Goal: Communication & Community: Share content

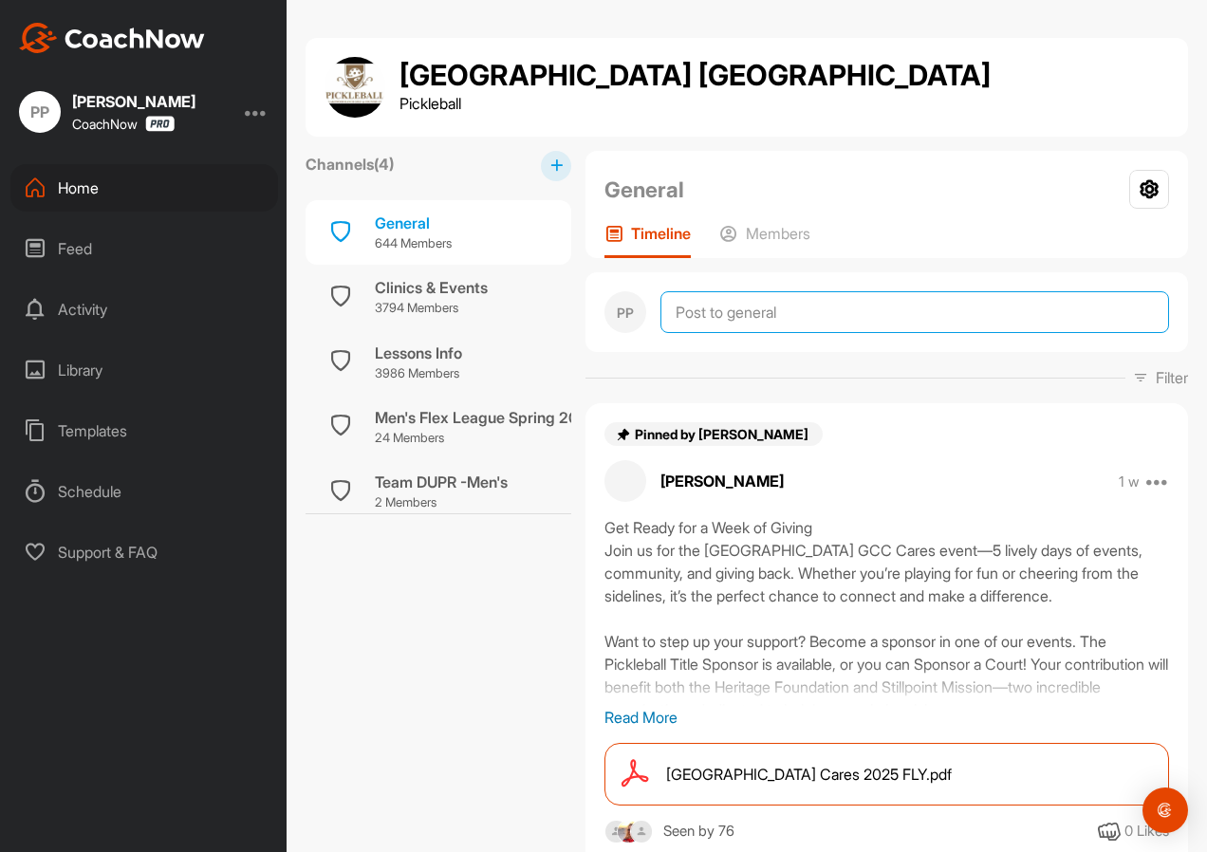
click at [806, 313] on textarea at bounding box center [914, 312] width 509 height 42
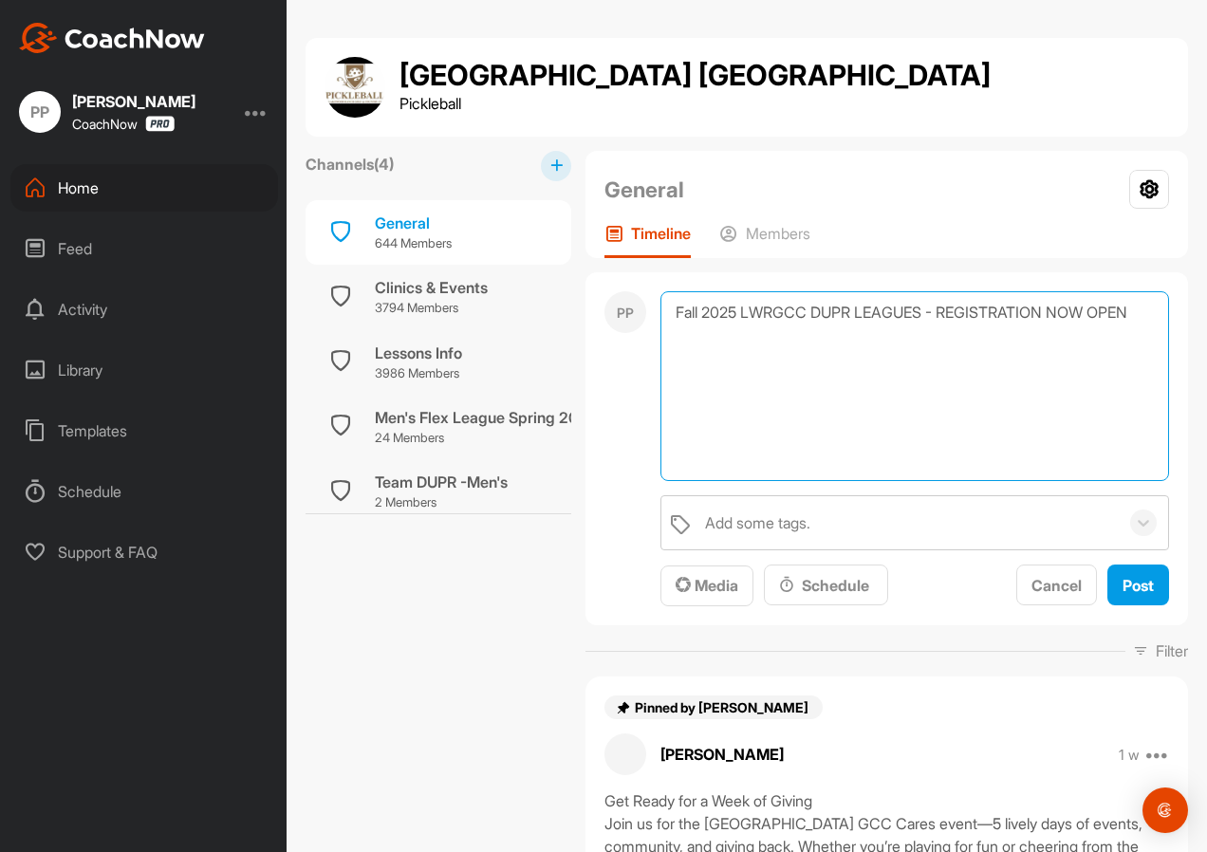
paste textarea "Fall 2025 LWRGCC Leagues These 9-week pickleball leagues will be held at LWR CC…"
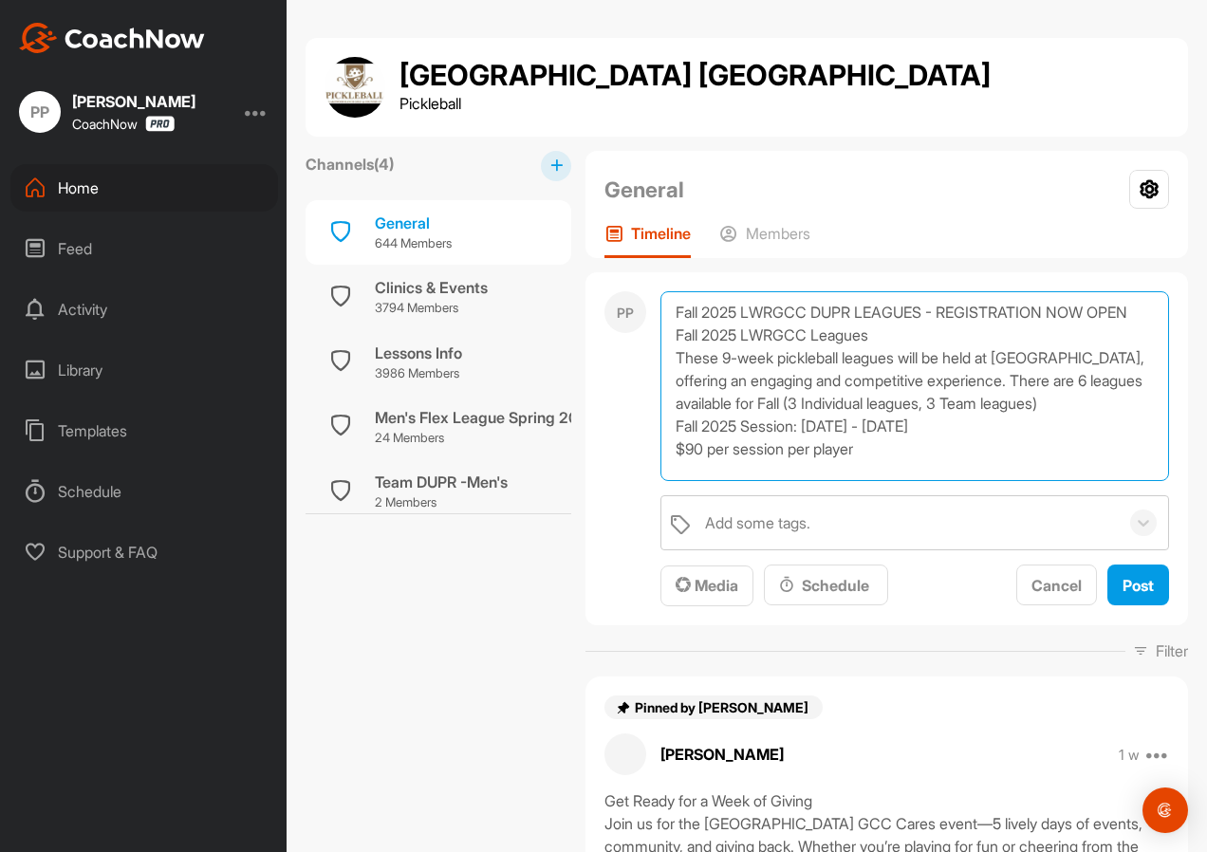
scroll to position [46, 0]
click at [900, 451] on textarea "Fall 2025 LWRGCC DUPR LEAGUES - REGISTRATION NOW OPEN Fall 2025 LWRGCC Leagues …" at bounding box center [914, 386] width 509 height 190
paste textarea "Individual Leagues: [DEMOGRAPHIC_DATA] Int. / Adv. Flex League (2.5 – 4.9 DUPR)…"
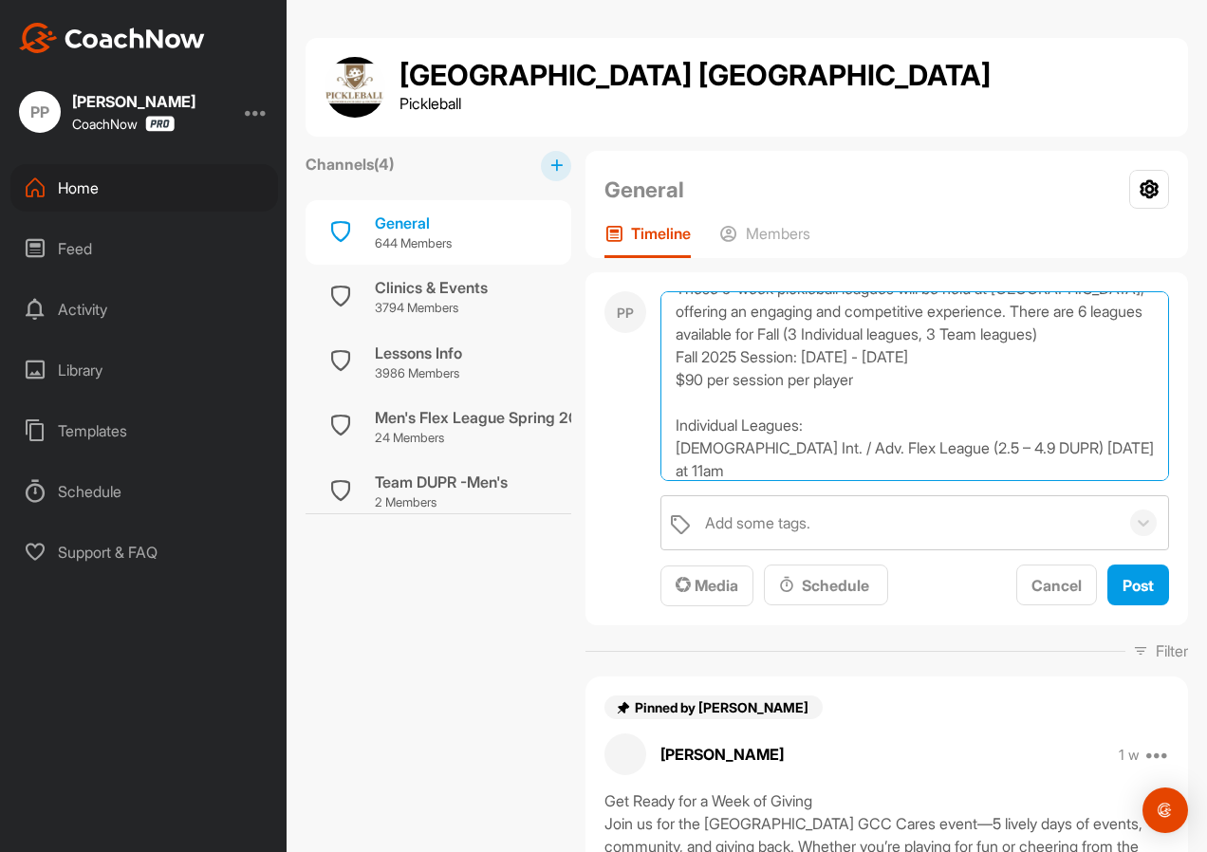
scroll to position [183, 0]
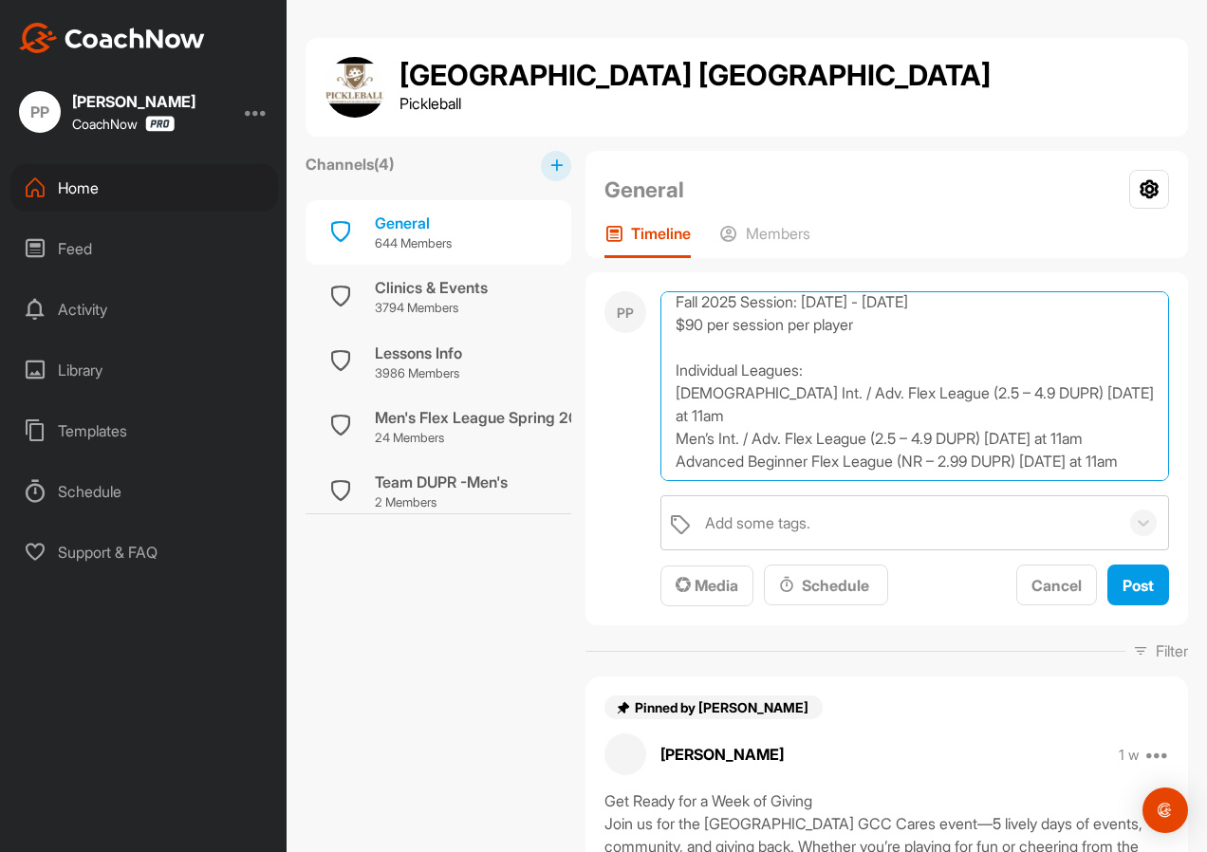
click at [768, 444] on textarea "Fall 2025 LWRGCC DUPR LEAGUES - REGISTRATION NOW OPEN Fall 2025 LWRGCC Leagues …" at bounding box center [914, 386] width 509 height 190
paste textarea "Team Leagues: Men’s Int. / Adv. League (3.00 – 4.99 DUPR) [DATE] at 5pm [DEMOGR…"
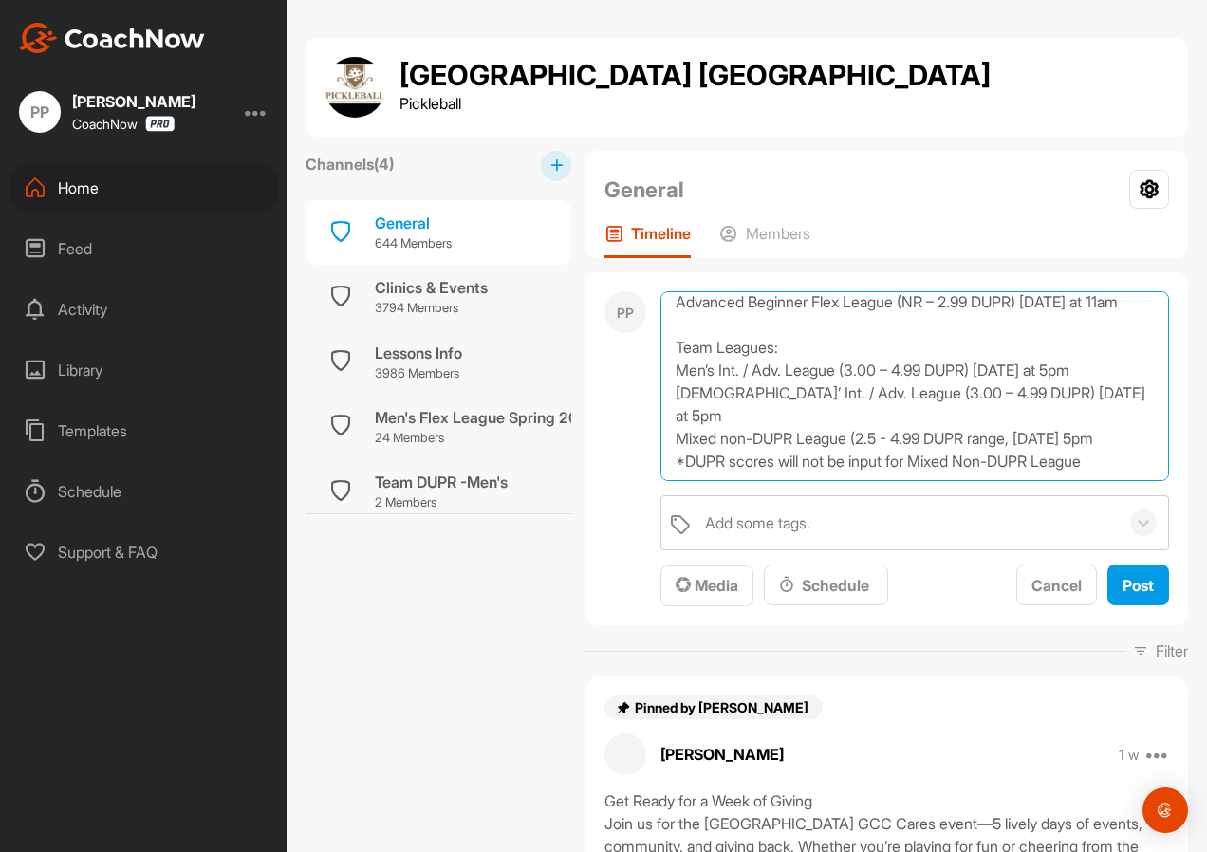
scroll to position [398, 0]
click at [714, 438] on textarea "Fall 2025 LWRGCC DUPR LEAGUES - REGISTRATION NOW OPEN Fall 2025 LWRGCC Leagues …" at bounding box center [914, 386] width 509 height 190
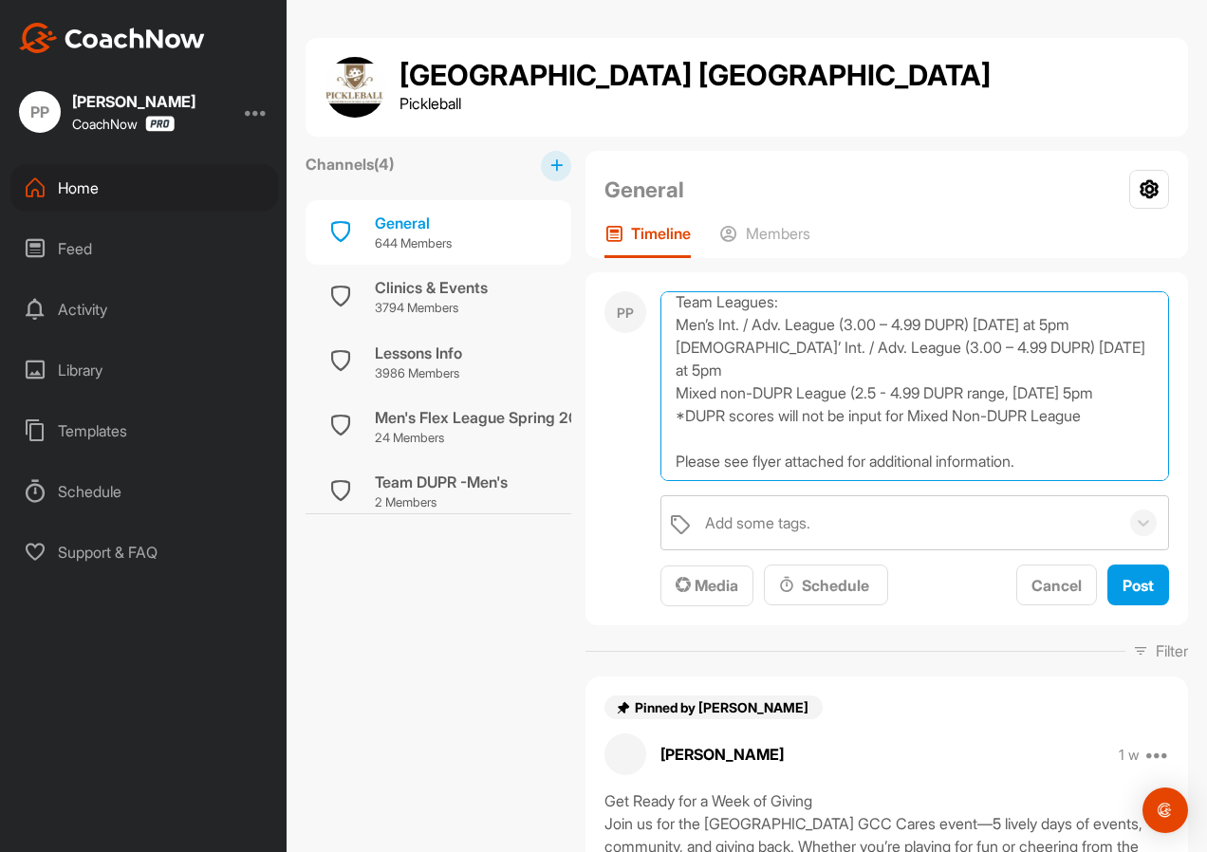
paste textarea "Registration is limited. We will be using the DUPR scores from [DATE]. At that …"
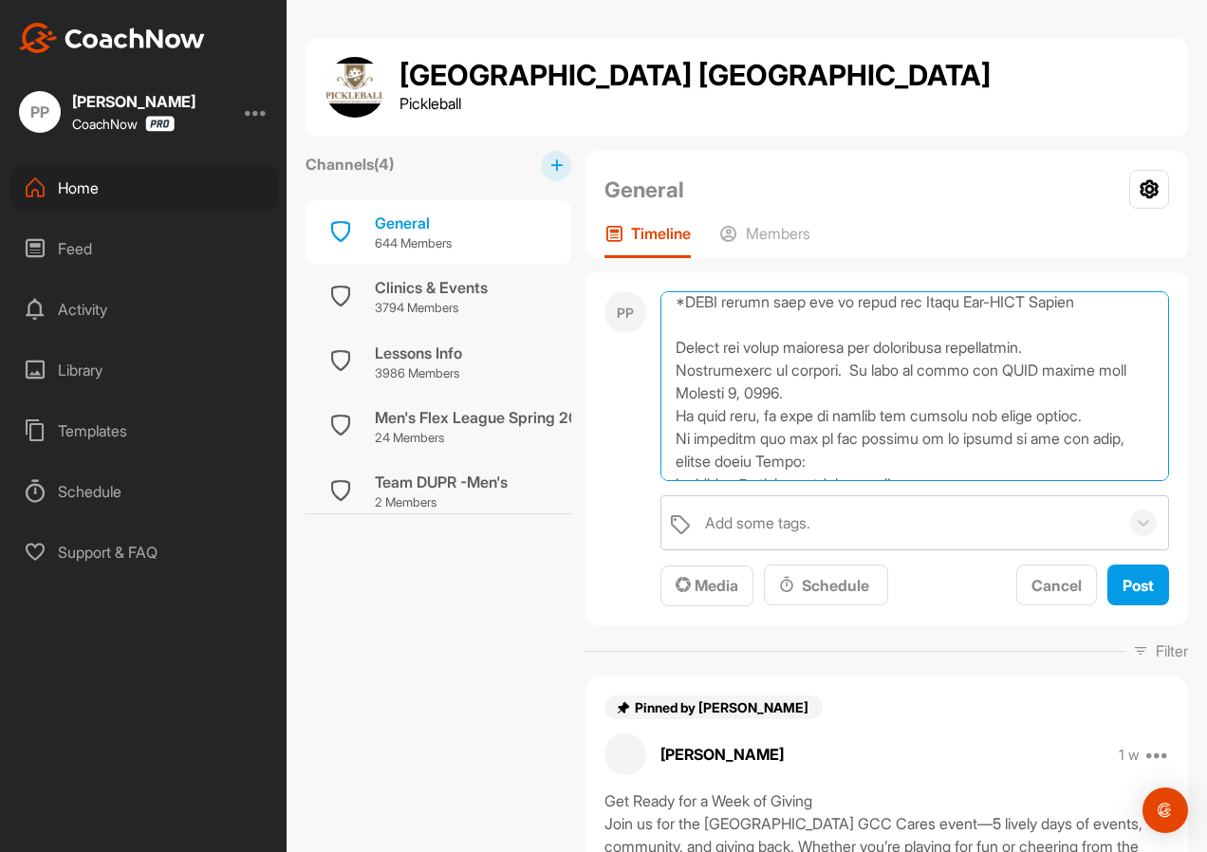
scroll to position [525, 0]
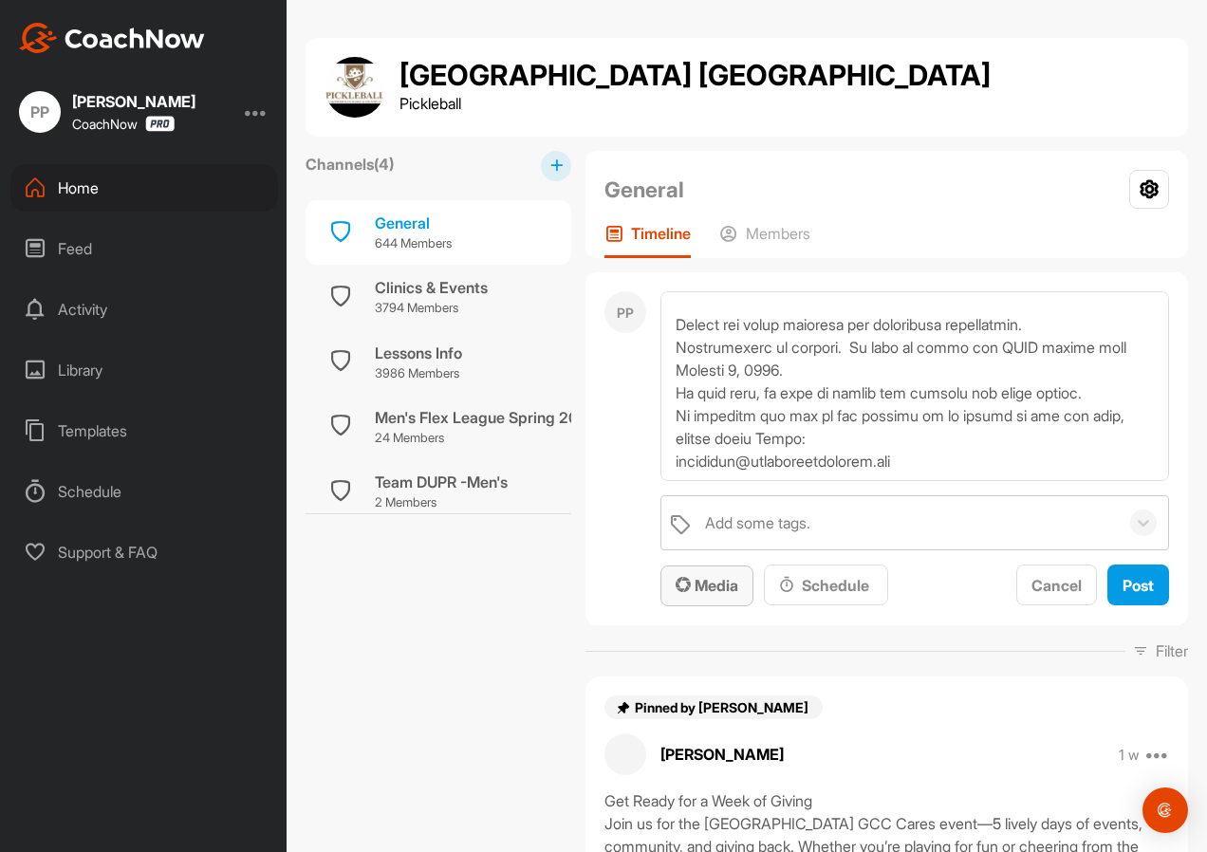
click at [704, 588] on span "Media" at bounding box center [707, 585] width 63 height 19
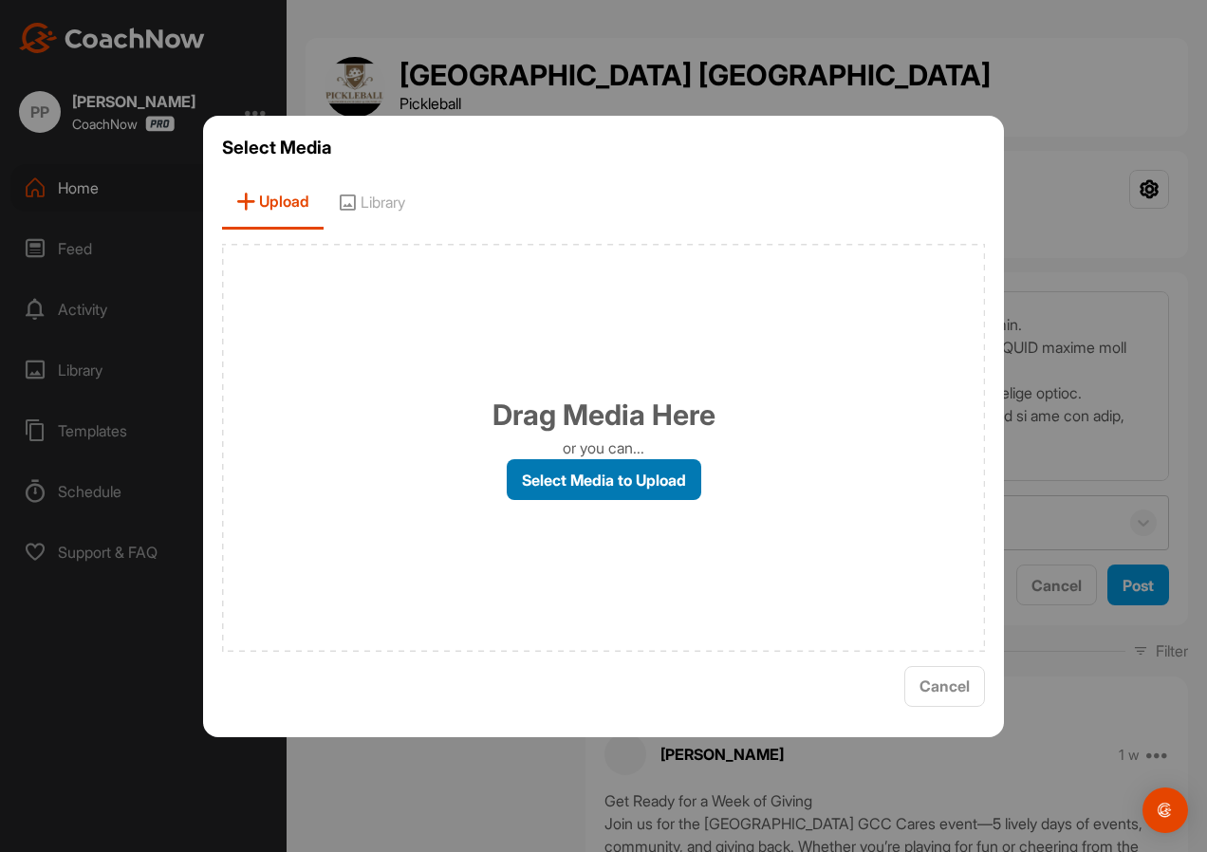
click at [656, 473] on label "Select Media to Upload" at bounding box center [604, 479] width 195 height 41
click at [0, 0] on input "Select Media to Upload" at bounding box center [0, 0] width 0 height 0
click at [620, 477] on label "Select Media to Upload" at bounding box center [604, 479] width 195 height 41
click at [0, 0] on input "Select Media to Upload" at bounding box center [0, 0] width 0 height 0
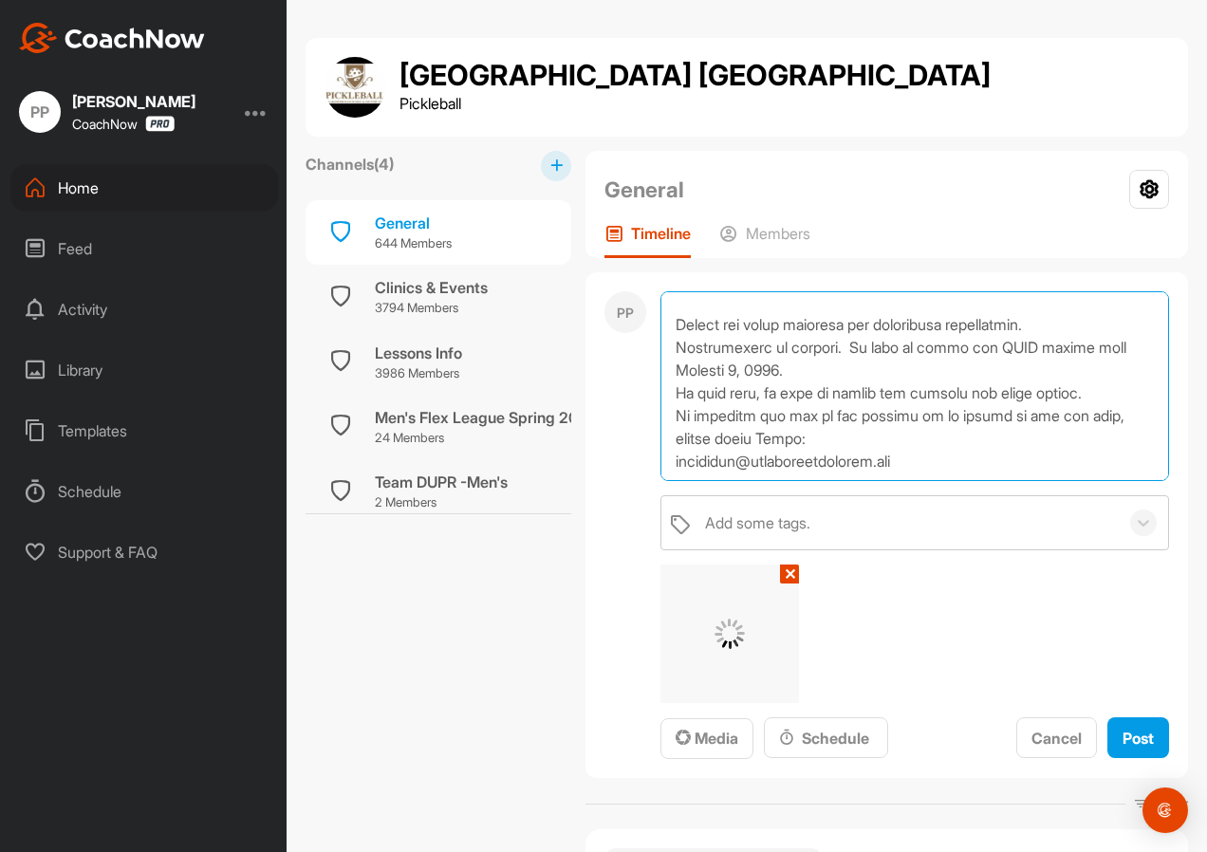
scroll to position [474, 0]
click at [1119, 313] on textarea at bounding box center [914, 386] width 509 height 190
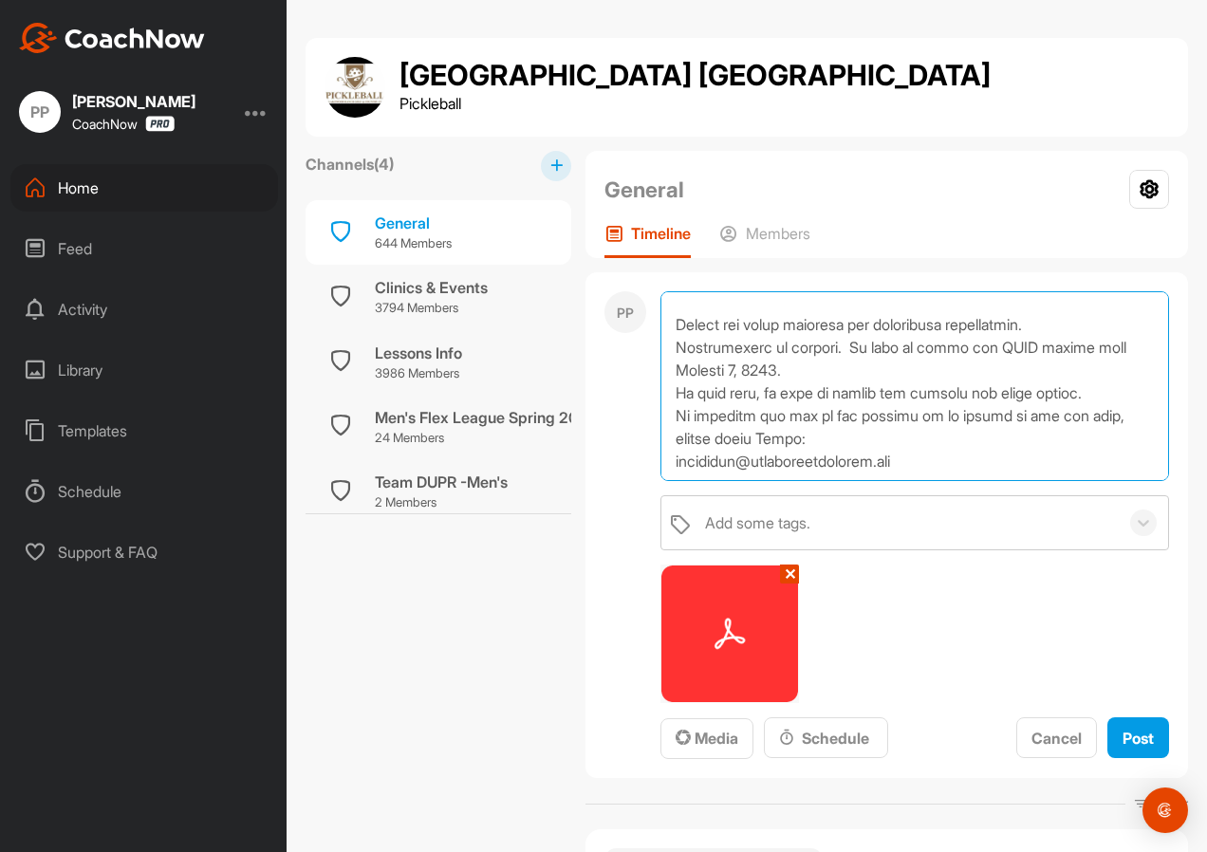
click at [672, 406] on textarea at bounding box center [914, 386] width 509 height 190
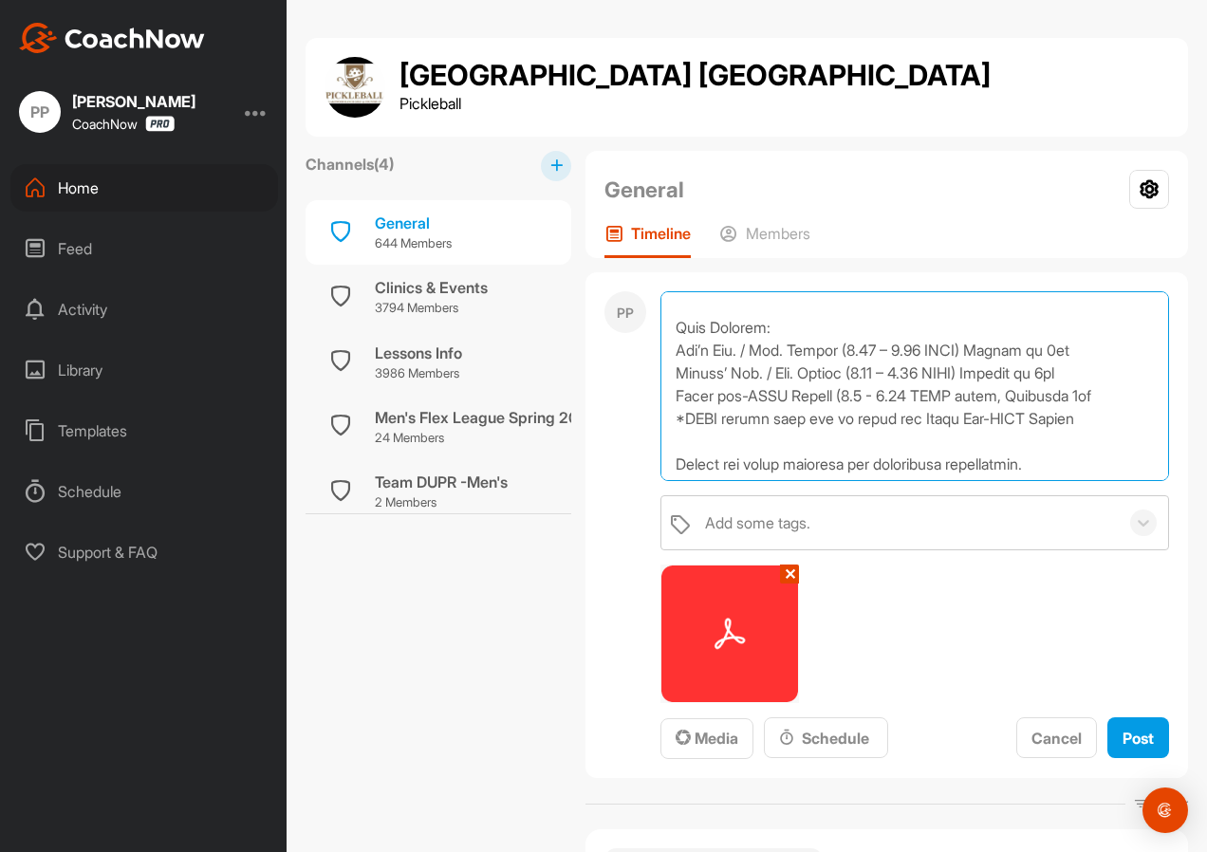
scroll to position [557, 0]
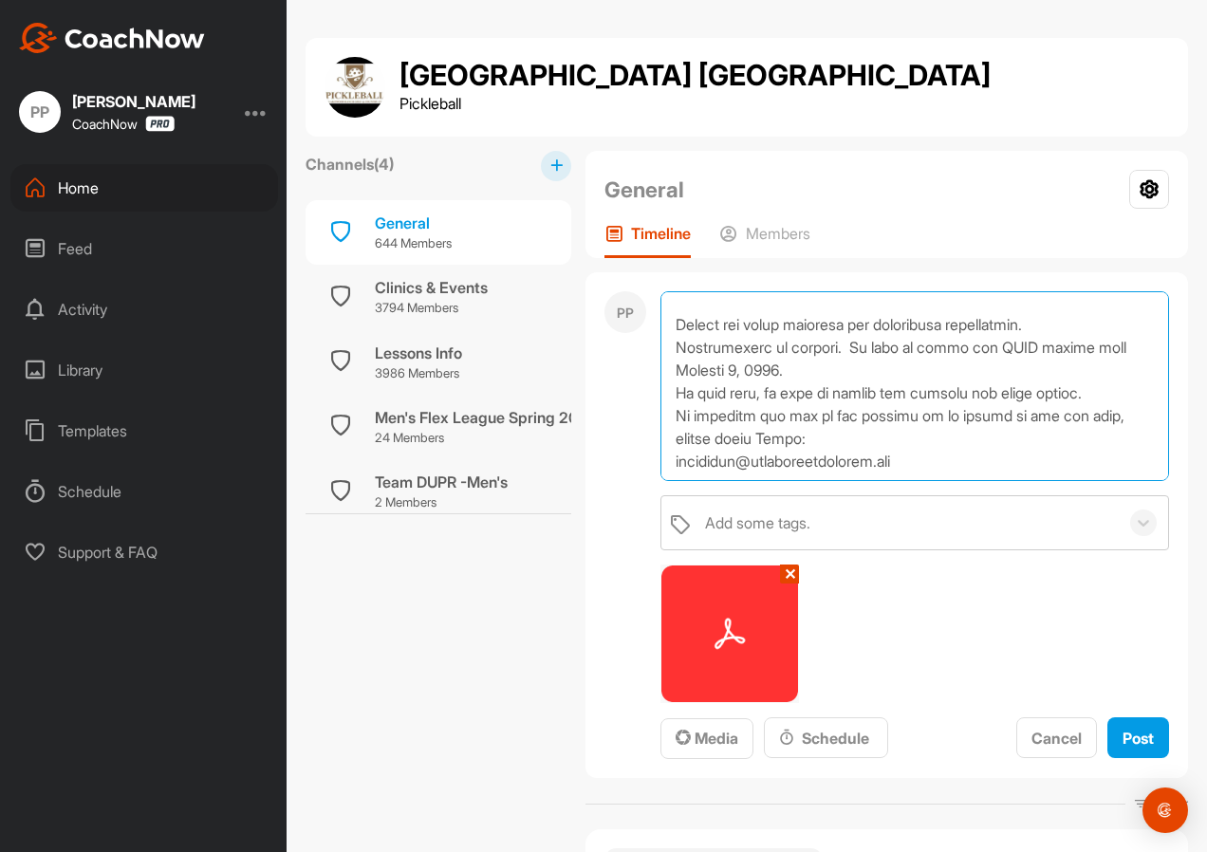
drag, startPoint x: 674, startPoint y: 309, endPoint x: 973, endPoint y: 425, distance: 320.5
click at [973, 425] on textarea at bounding box center [914, 386] width 509 height 190
type textarea "Lore 9430 IPSUMD SITA CONSECT - ADIPISCINGEL SED DOEI Temp 5373 INCIDI Utlabor …"
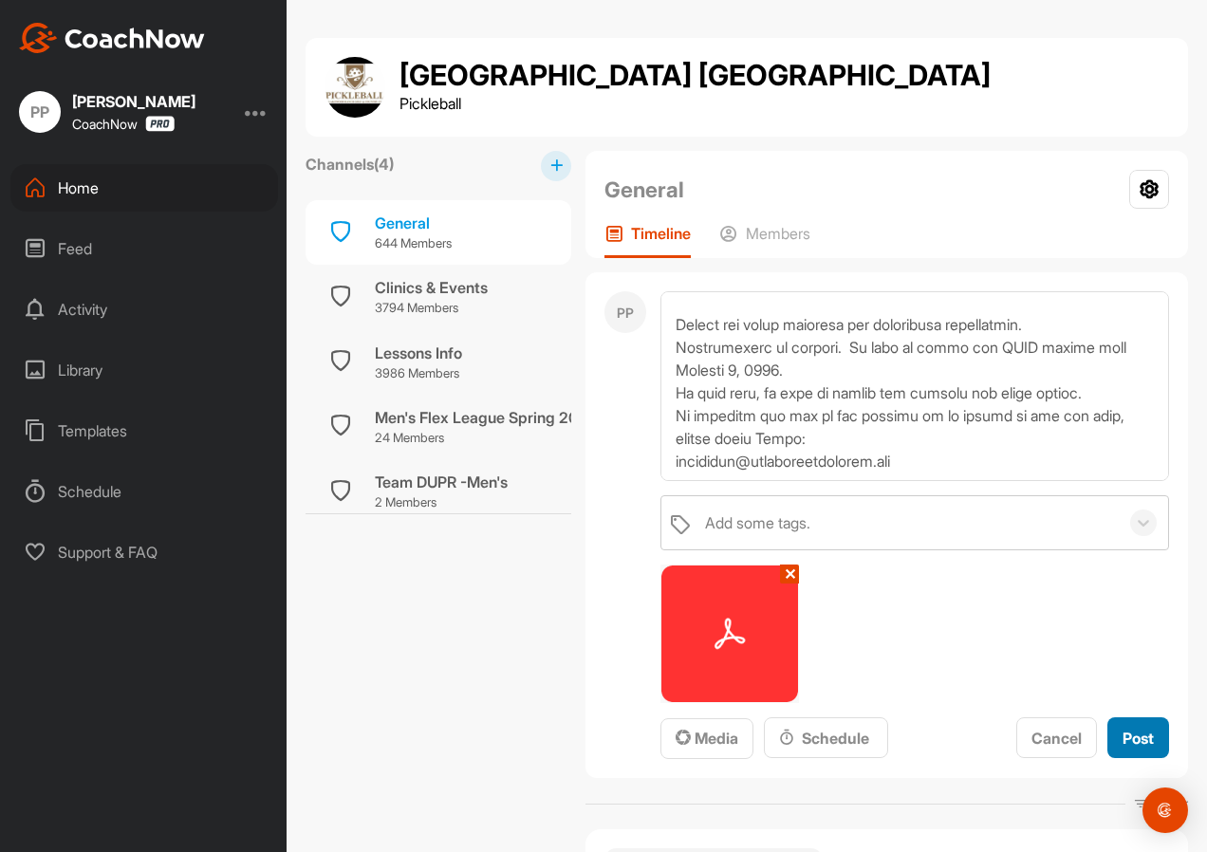
click at [1131, 735] on span "Post" at bounding box center [1137, 738] width 31 height 19
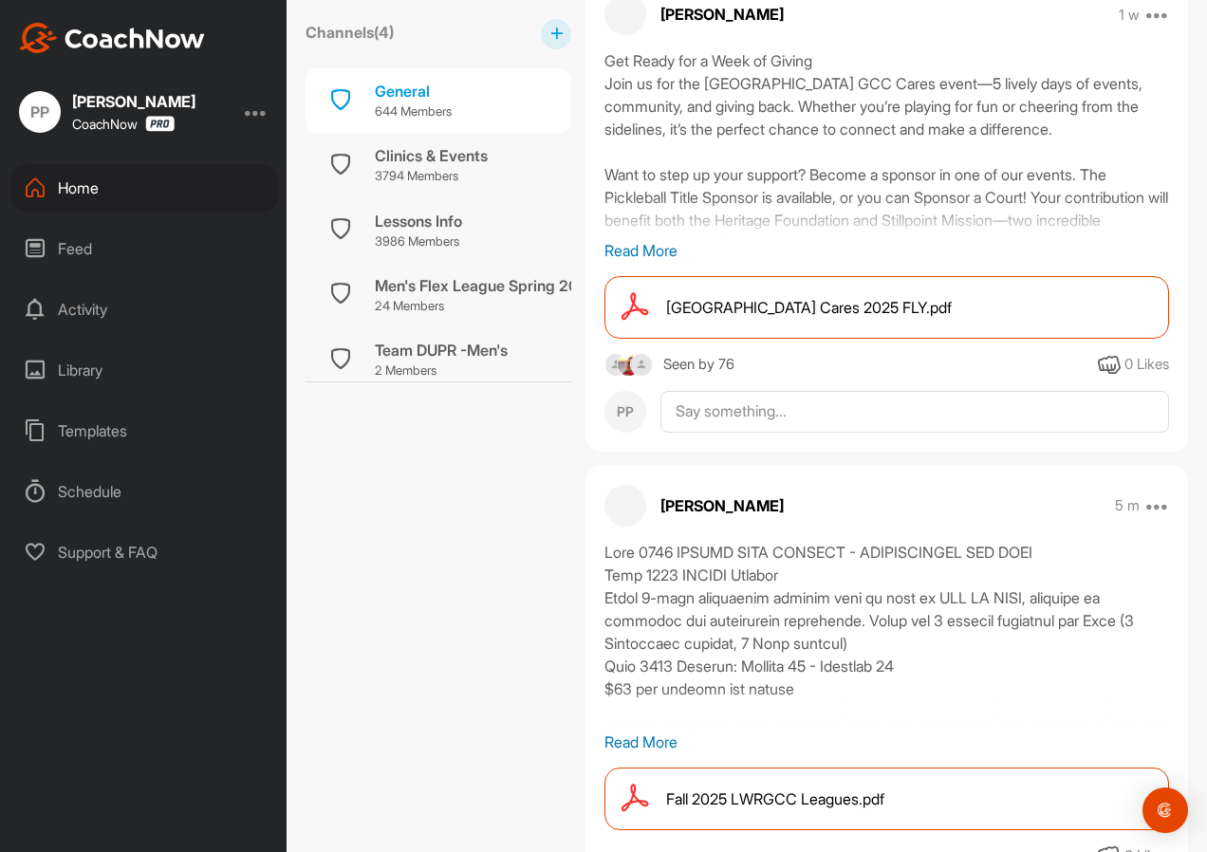
scroll to position [474, 0]
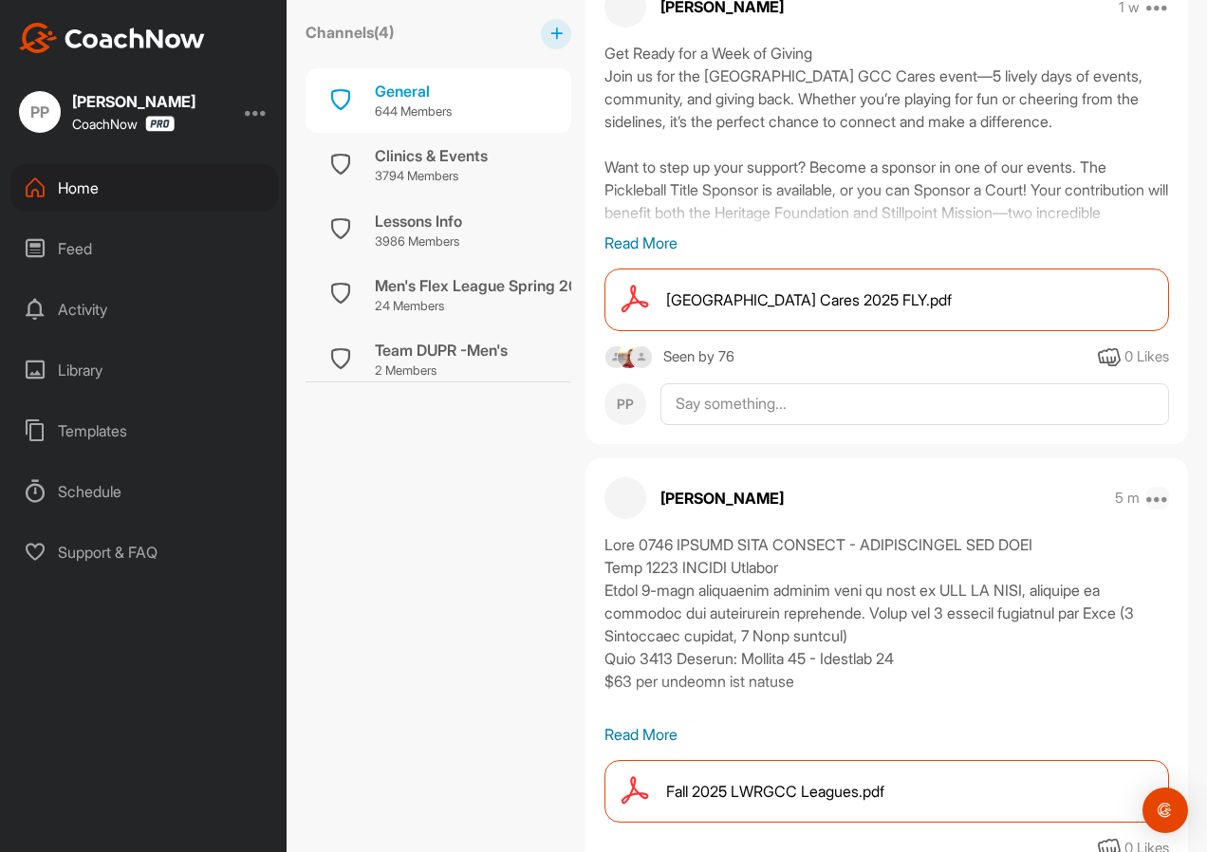
click at [1146, 499] on icon at bounding box center [1157, 498] width 23 height 23
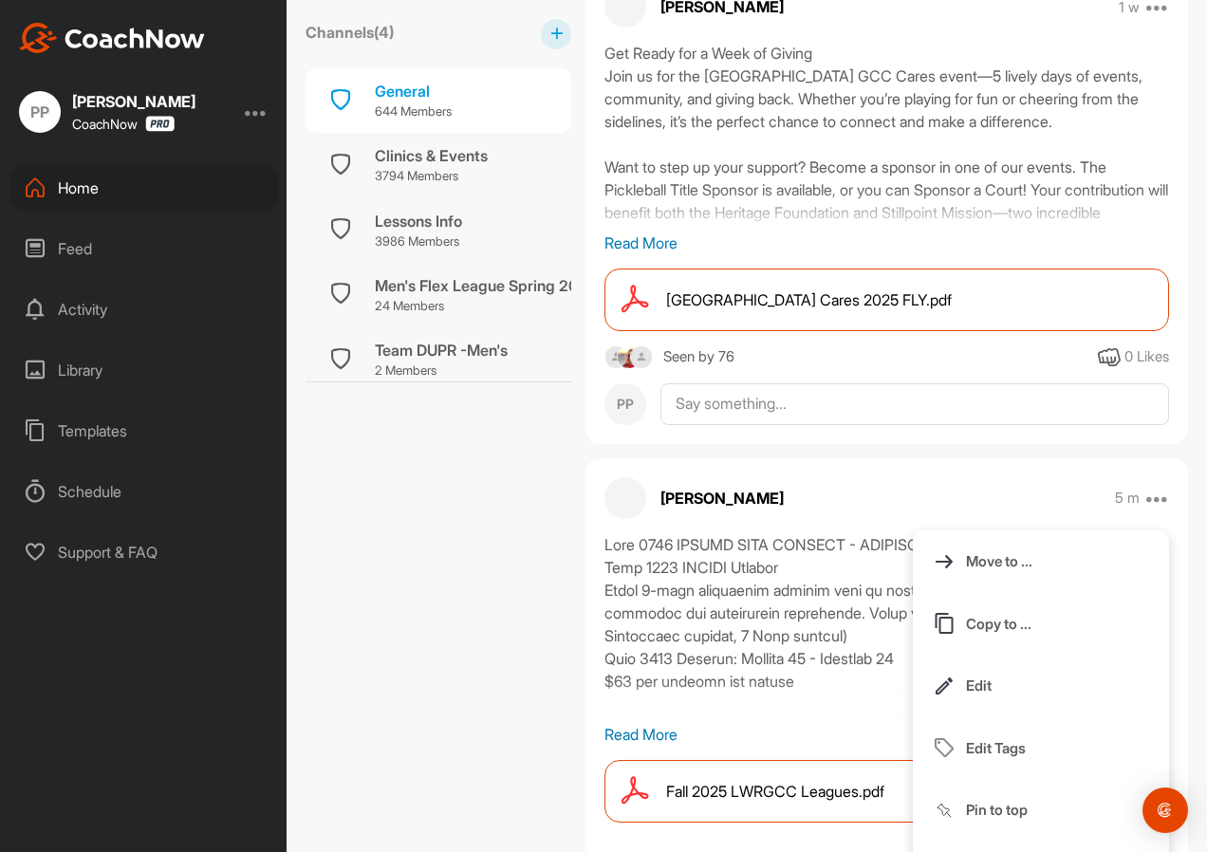
click at [1000, 816] on p "Pin to top" at bounding box center [997, 810] width 62 height 20
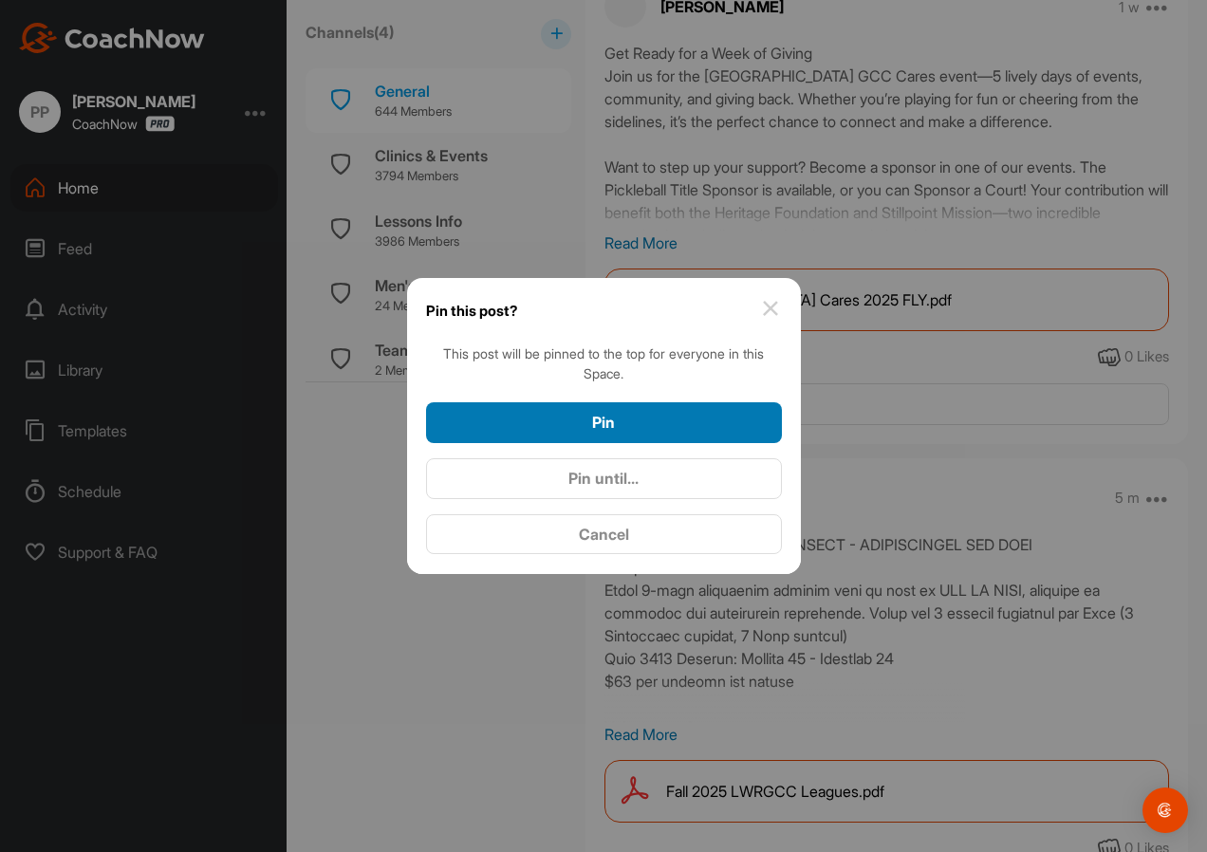
click at [687, 423] on div "Pin" at bounding box center [603, 422] width 325 height 23
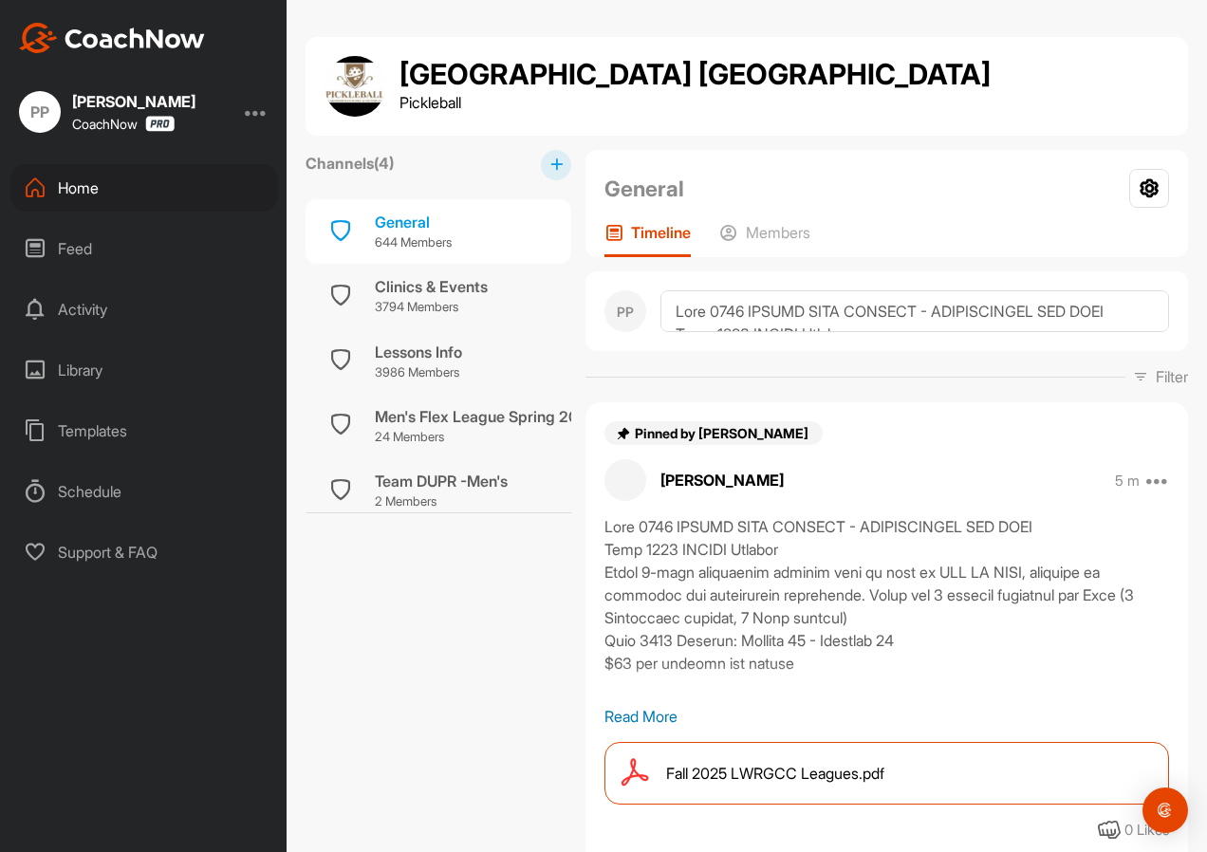
scroll to position [0, 0]
click at [870, 114] on div "[GEOGRAPHIC_DATA] Pickleball [GEOGRAPHIC_DATA]" at bounding box center [747, 87] width 844 height 61
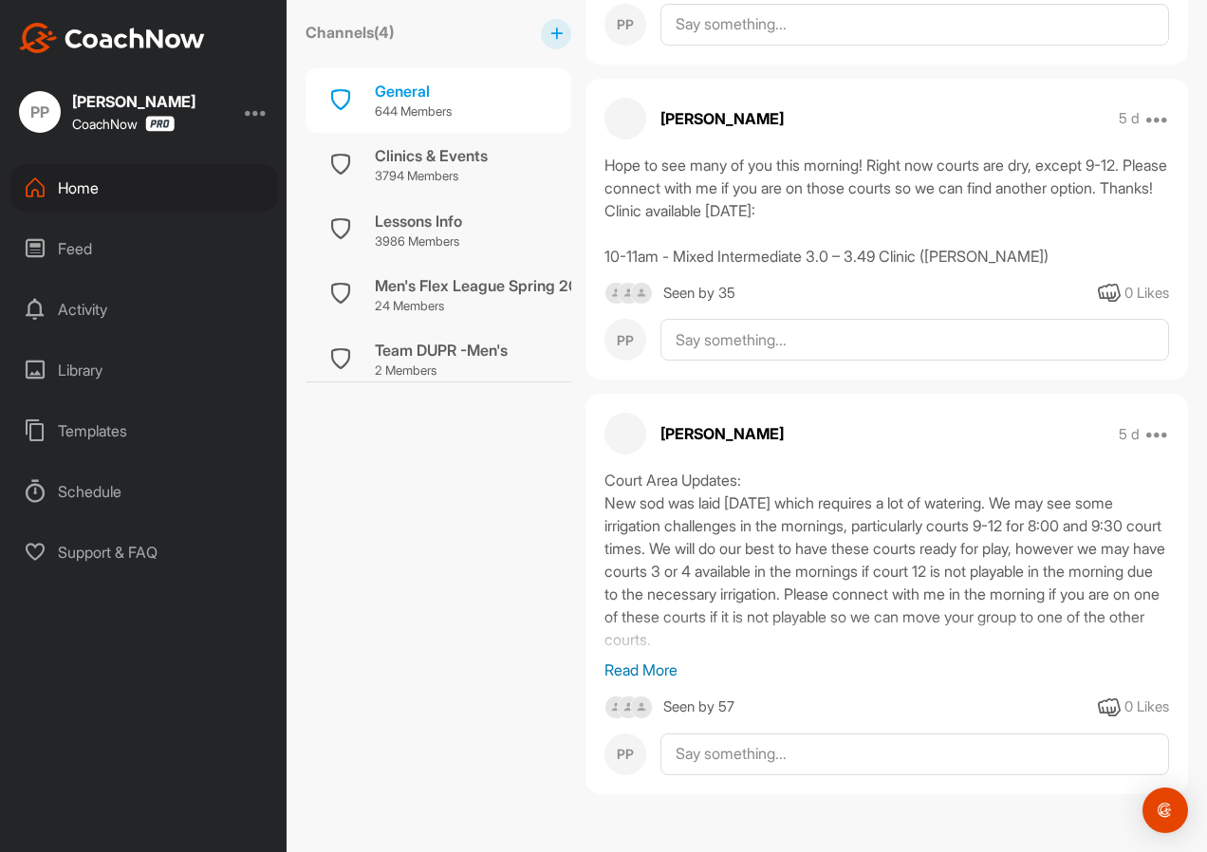
scroll to position [5476, 0]
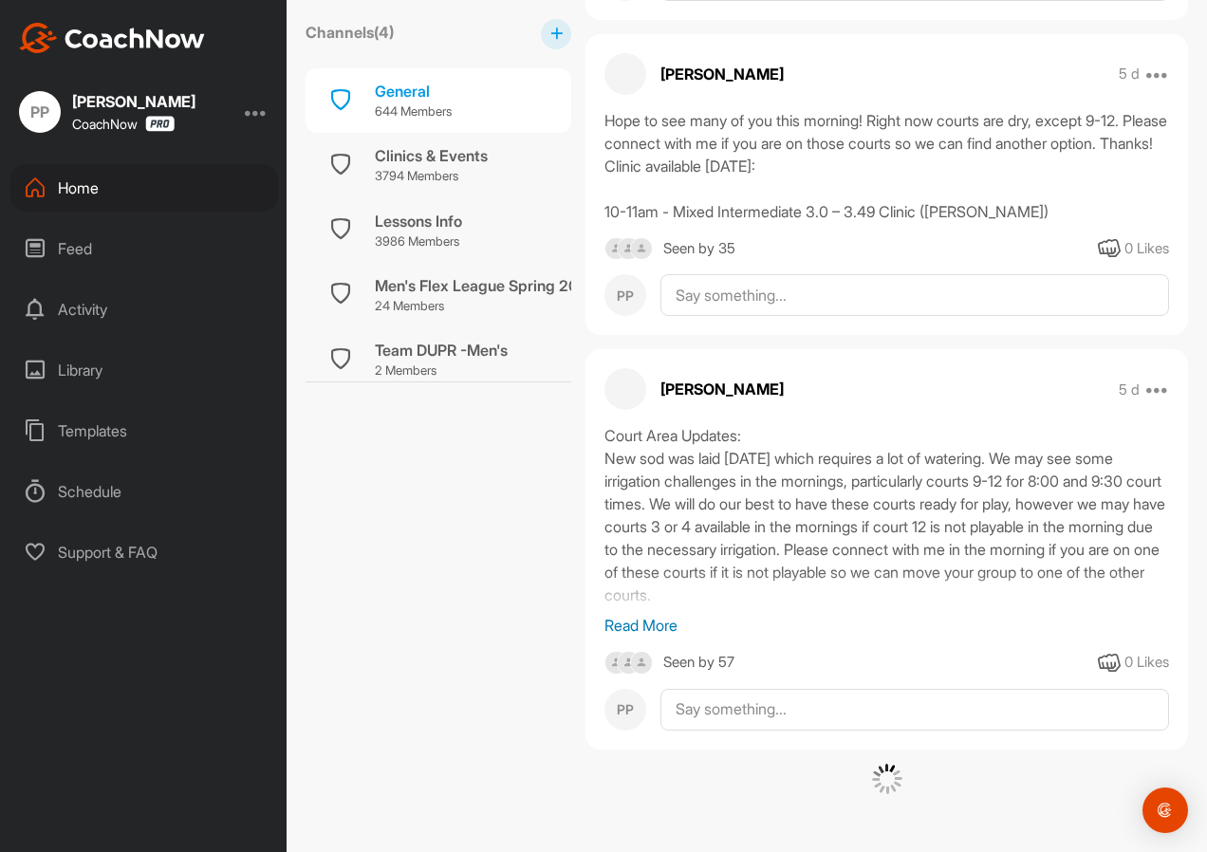
click at [664, 637] on p "Read More" at bounding box center [886, 625] width 565 height 23
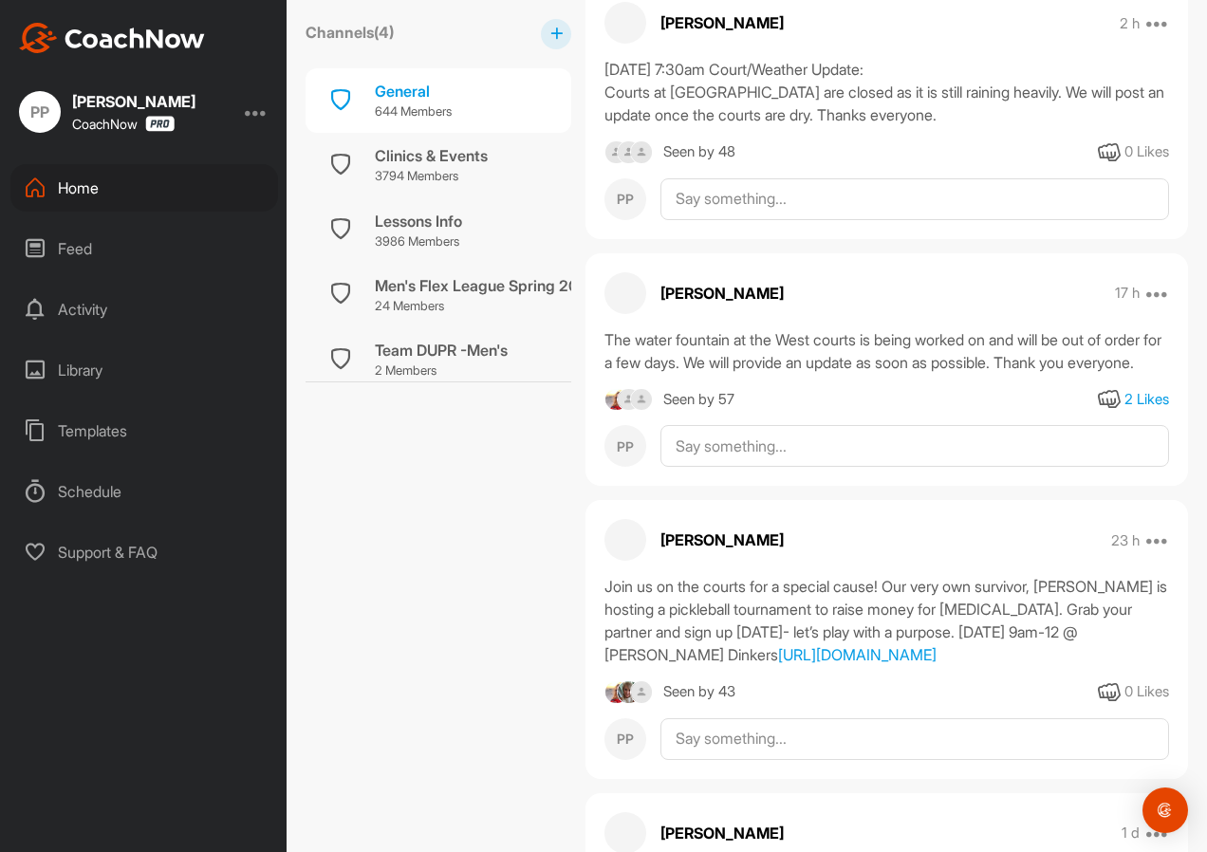
scroll to position [8853, 0]
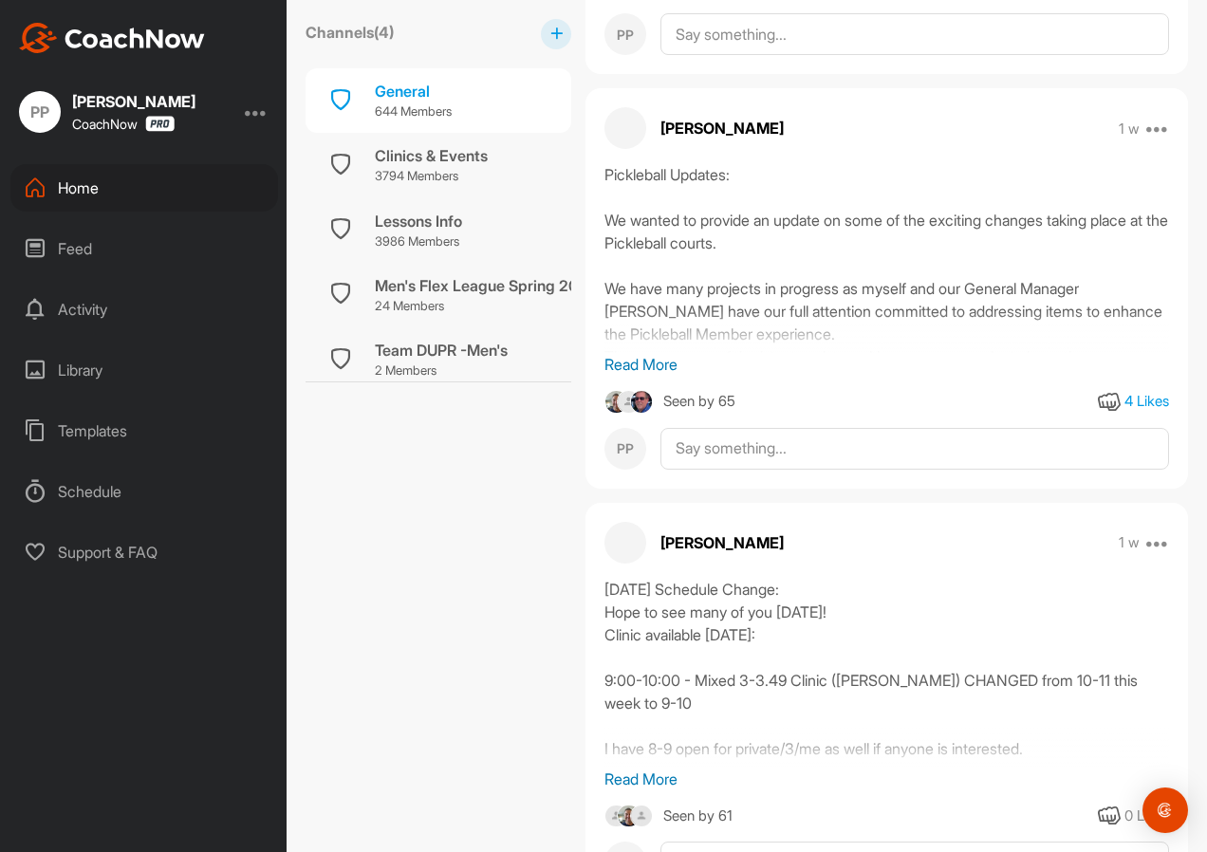
click at [671, 376] on p "Read More" at bounding box center [886, 364] width 565 height 23
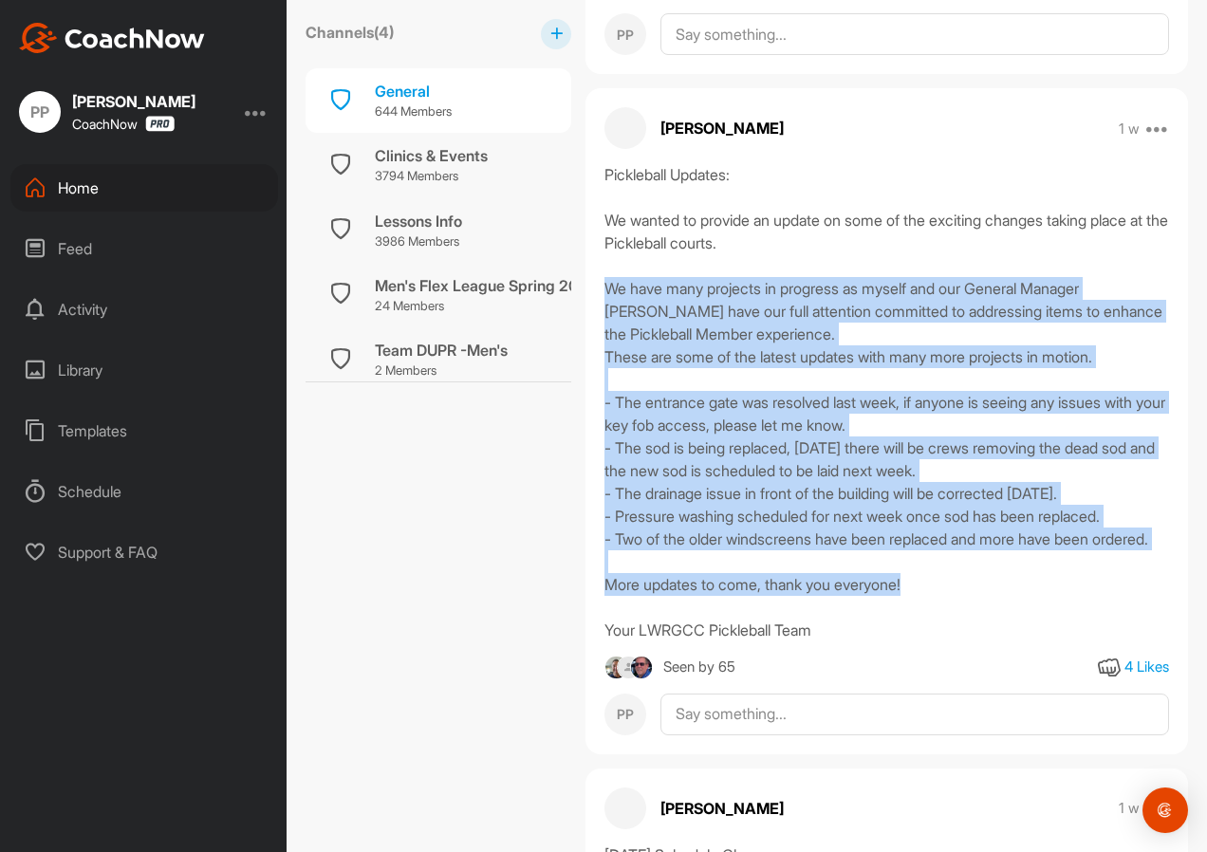
drag, startPoint x: 606, startPoint y: 421, endPoint x: 940, endPoint y: 751, distance: 469.0
click at [940, 641] on div "Pickleball Updates: We wanted to provide an update on some of the exciting chan…" at bounding box center [886, 402] width 565 height 478
copy div "We have many projects in progress as myself and our General Manager [PERSON_NAM…"
click at [686, 426] on div "Pickleball Updates: We wanted to provide an update on some of the exciting chan…" at bounding box center [886, 402] width 565 height 478
